Goal: Task Accomplishment & Management: Complete application form

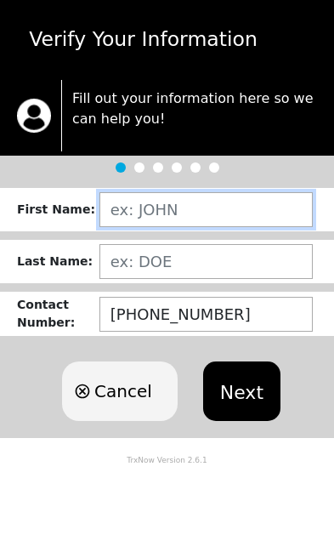
click at [194, 207] on input "text" at bounding box center [205, 209] width 213 height 35
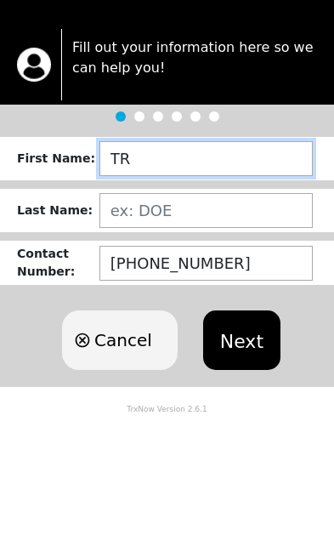
type input "TR"
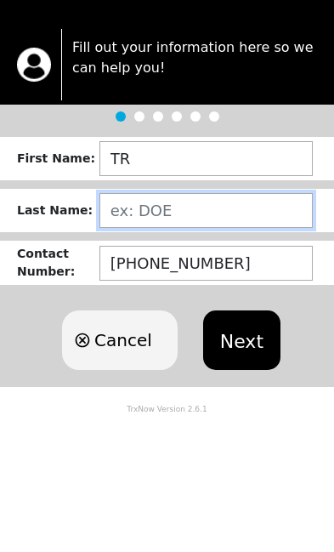
click at [163, 244] on input "text" at bounding box center [205, 261] width 213 height 35
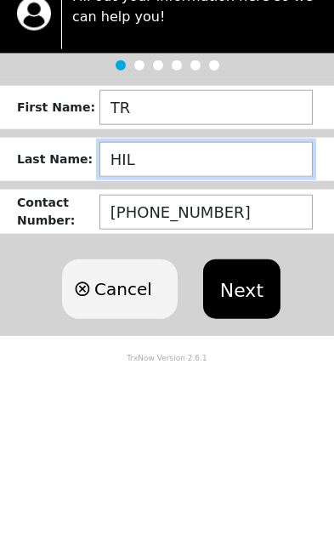
type input "HILL"
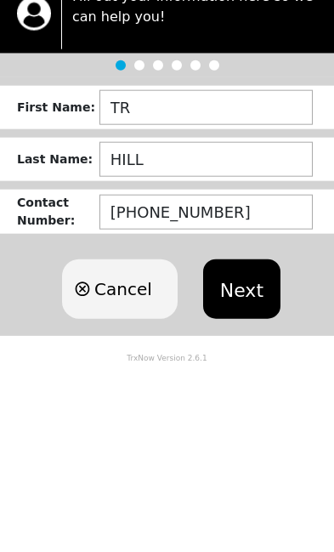
click at [254, 361] on button "Next" at bounding box center [241, 391] width 77 height 60
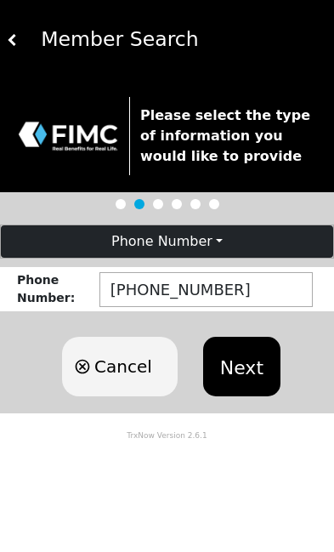
click at [135, 379] on span "Cancel" at bounding box center [123, 367] width 58 height 26
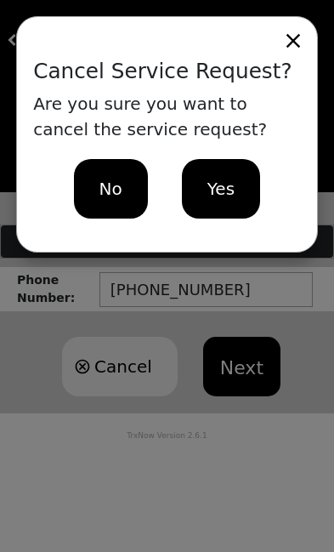
click at [106, 190] on span "No" at bounding box center [110, 189] width 23 height 26
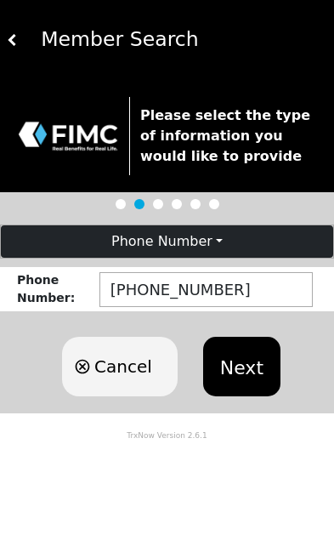
click at [16, 36] on img at bounding box center [13, 40] width 12 height 12
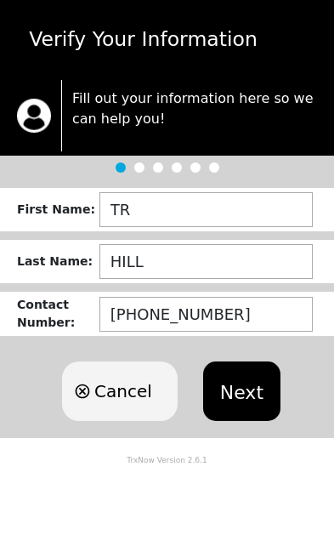
click at [11, 43] on div "Verify Your Information" at bounding box center [167, 40] width 321 height 30
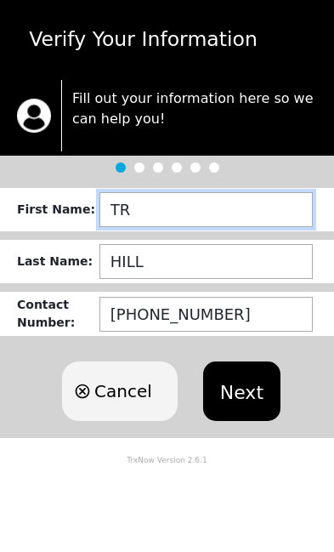
click at [150, 213] on input "TR" at bounding box center [205, 209] width 213 height 35
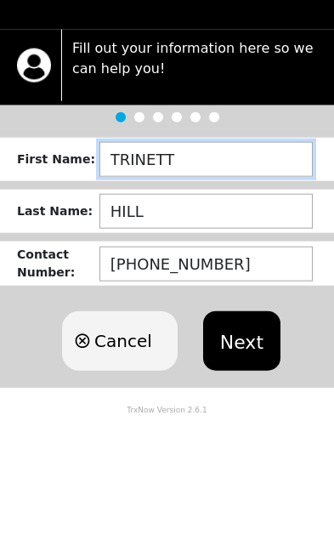
type input "[PERSON_NAME]"
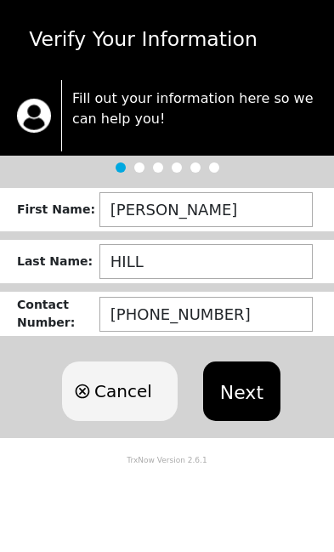
click at [250, 383] on button "Next" at bounding box center [241, 391] width 77 height 60
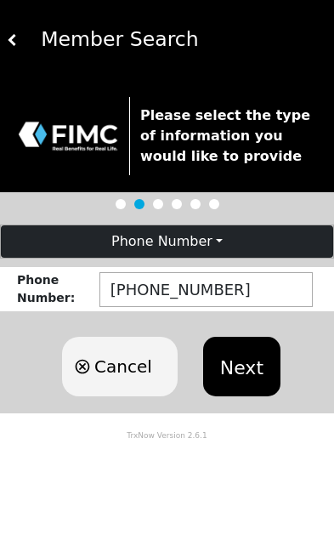
click at [240, 370] on button "Next" at bounding box center [241, 367] width 77 height 60
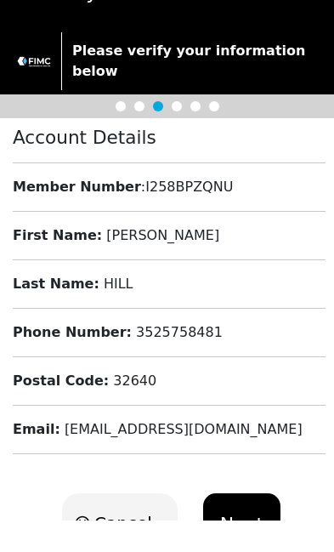
scroll to position [14, 0]
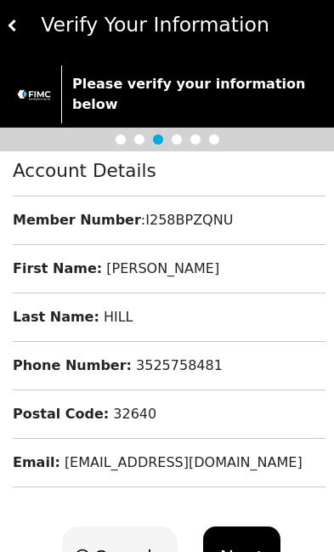
click at [248, 549] on button "Next" at bounding box center [241, 556] width 77 height 60
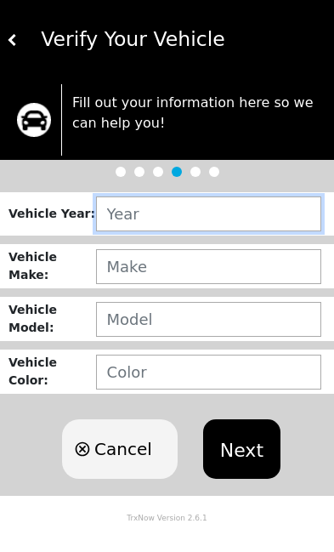
click at [202, 207] on input "text" at bounding box center [208, 213] width 225 height 35
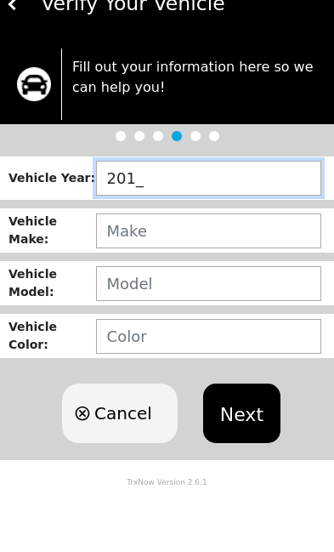
type input "2012"
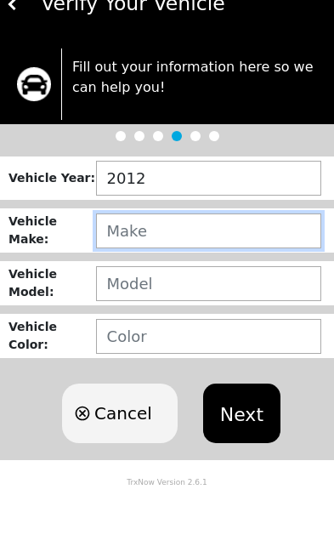
click at [164, 249] on input "text" at bounding box center [208, 266] width 225 height 35
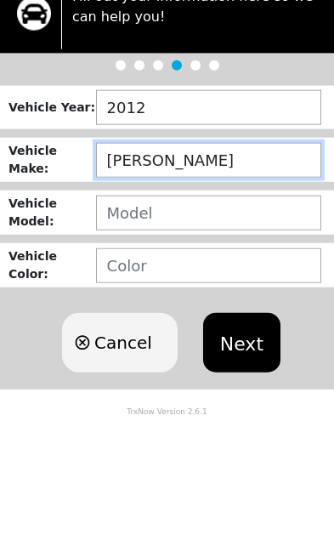
type input "[PERSON_NAME]"
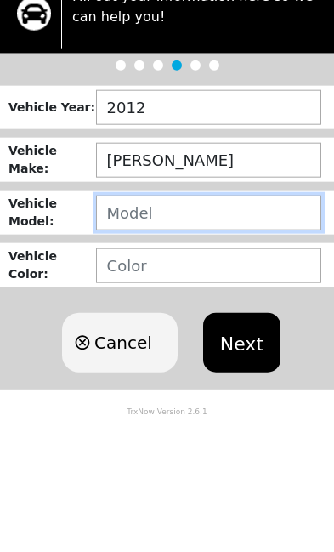
click at [157, 302] on input "text" at bounding box center [208, 319] width 225 height 35
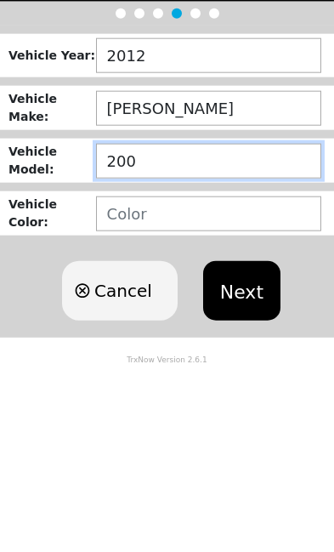
type input "200"
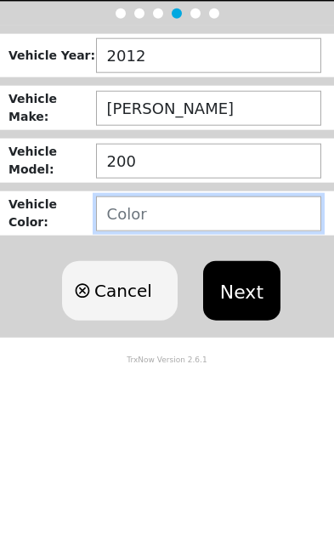
click at [174, 355] on input "text" at bounding box center [208, 372] width 225 height 35
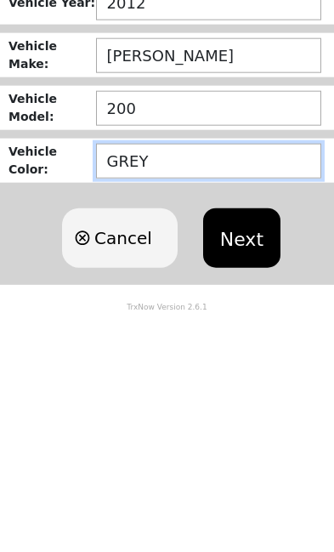
type input "GREY"
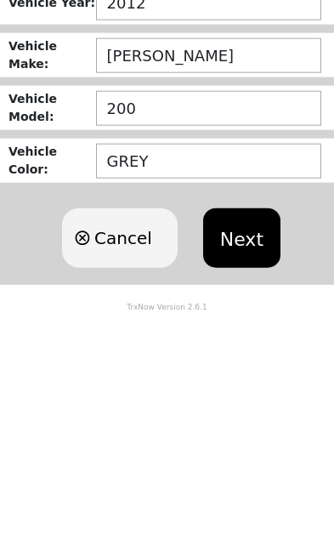
click at [247, 419] on button "Next" at bounding box center [241, 449] width 77 height 60
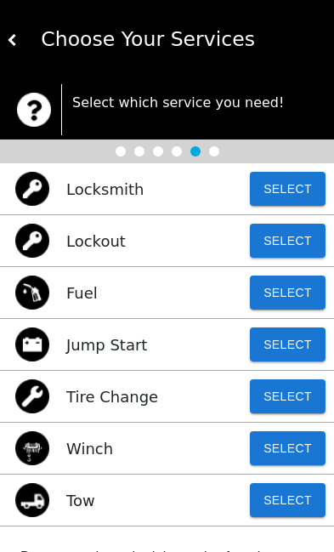
click at [288, 504] on button "Select" at bounding box center [288, 500] width 76 height 34
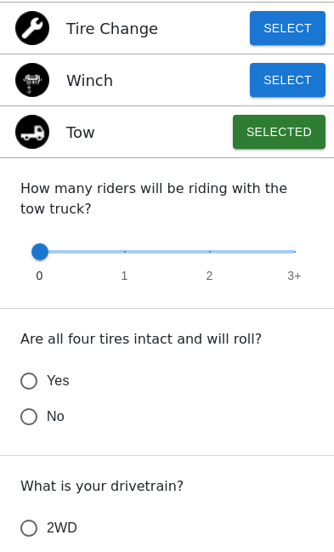
scroll to position [369, 0]
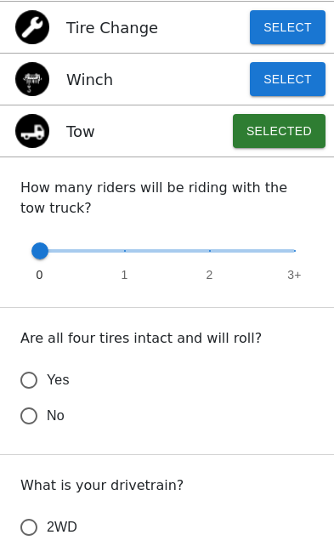
click at [35, 375] on input "Yes" at bounding box center [29, 380] width 36 height 36
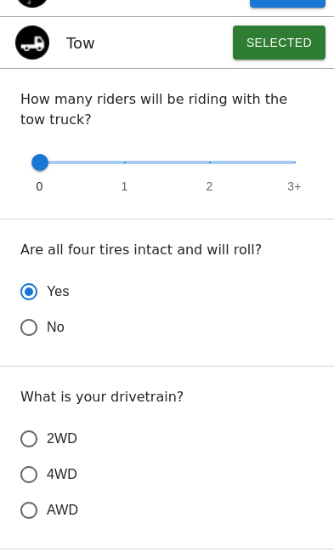
scroll to position [459, 0]
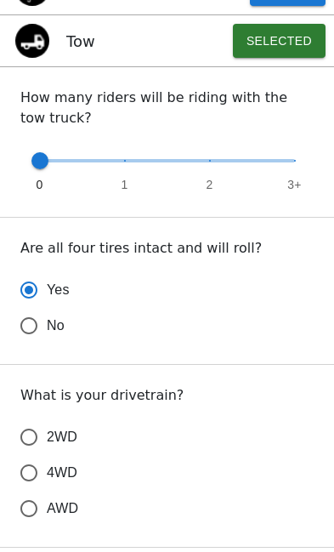
click at [38, 441] on input "2WD" at bounding box center [29, 437] width 36 height 36
radio input "true"
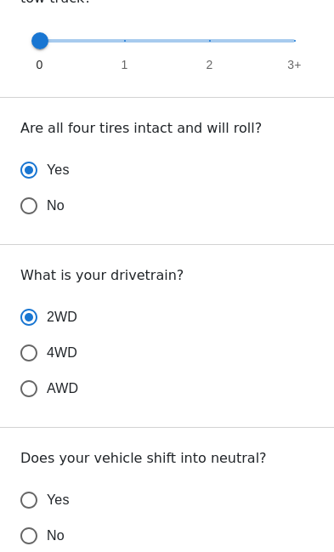
scroll to position [583, 0]
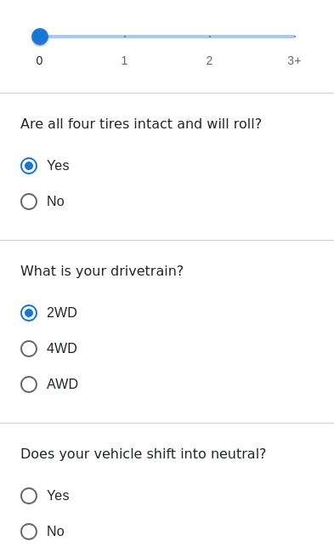
click at [37, 497] on input "Yes" at bounding box center [29, 496] width 36 height 36
radio input "false"
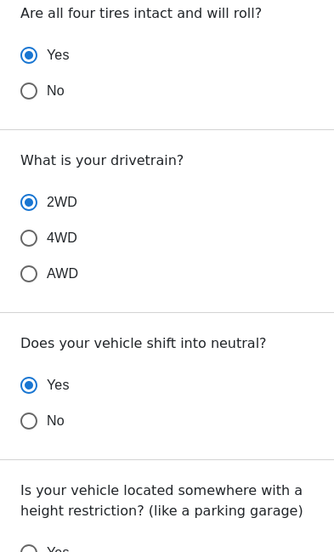
scroll to position [742, 0]
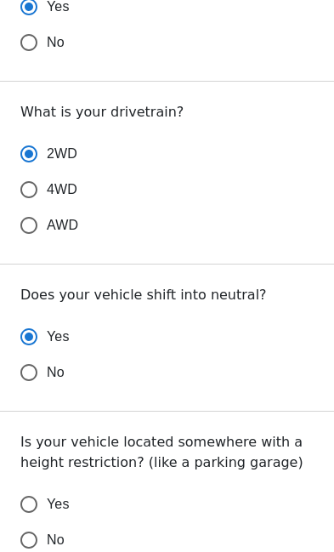
click at [38, 546] on input "No" at bounding box center [29, 540] width 36 height 36
radio input "false"
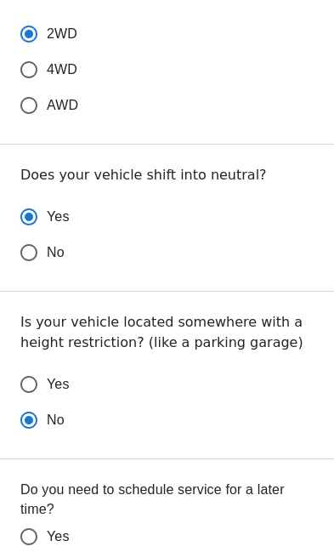
scroll to position [871, 0]
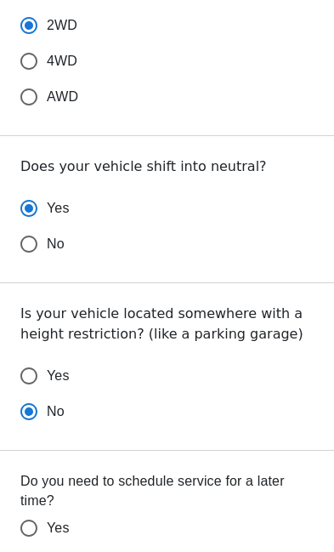
radio input "false"
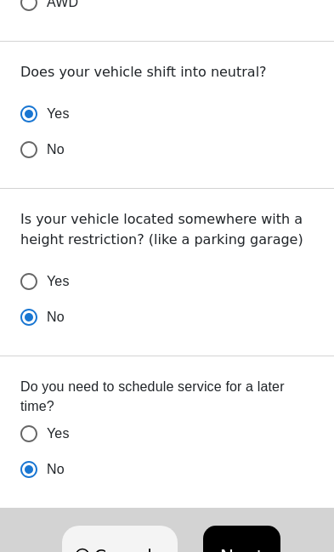
click at [247, 549] on button "Next" at bounding box center [241, 555] width 77 height 60
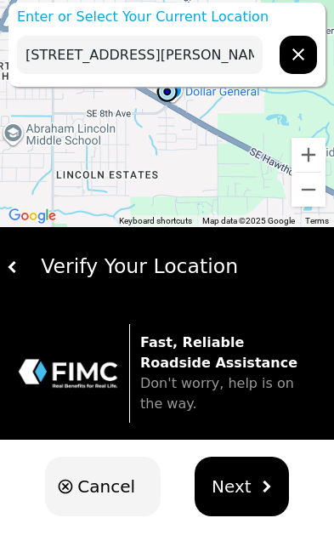
scroll to position [0, 0]
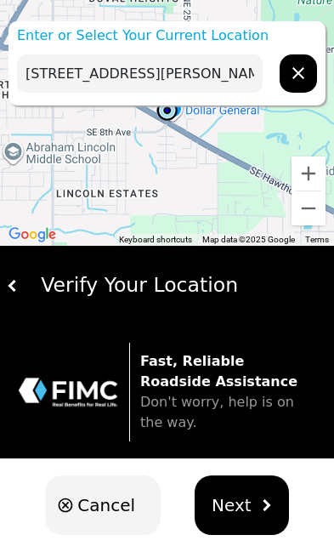
click at [54, 71] on input "[STREET_ADDRESS][PERSON_NAME]" at bounding box center [140, 73] width 246 height 38
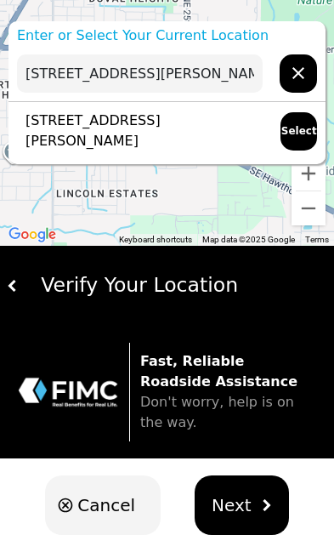
type input "[STREET_ADDRESS][PERSON_NAME]"
click at [122, 128] on p "[STREET_ADDRESS][PERSON_NAME]" at bounding box center [140, 131] width 247 height 41
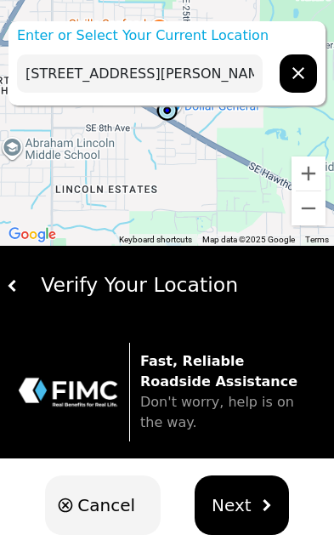
click at [247, 504] on span "Next" at bounding box center [232, 505] width 40 height 26
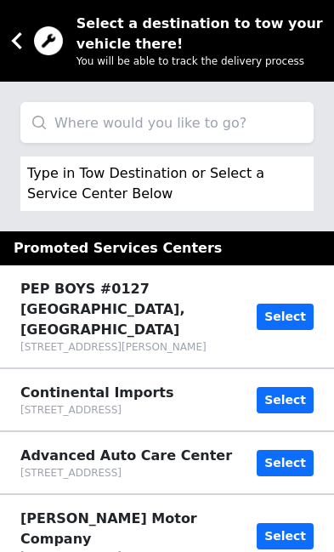
click at [126, 129] on input "search" at bounding box center [166, 122] width 293 height 41
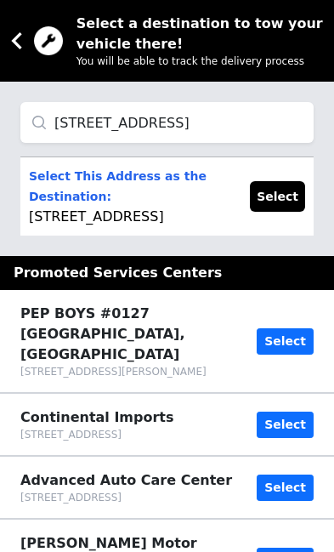
type input "[STREET_ADDRESS]"
click at [144, 218] on p "Select This Address as the Destination: [STREET_ADDRESS]" at bounding box center [131, 196] width 204 height 61
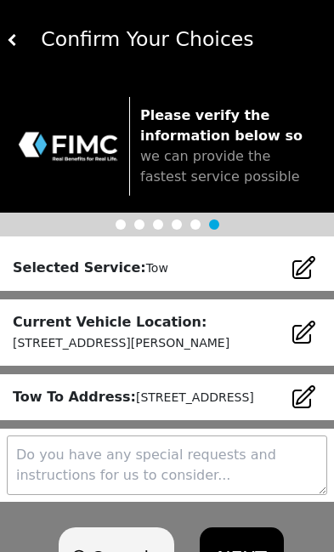
click at [119, 493] on textarea at bounding box center [167, 465] width 321 height 60
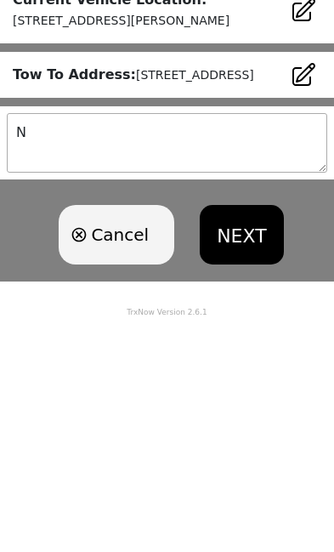
type textarea "No"
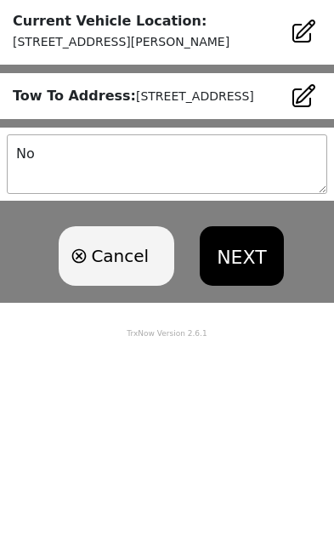
click at [242, 438] on button "NEXT" at bounding box center [241, 468] width 83 height 60
